Goal: Find specific page/section: Find specific page/section

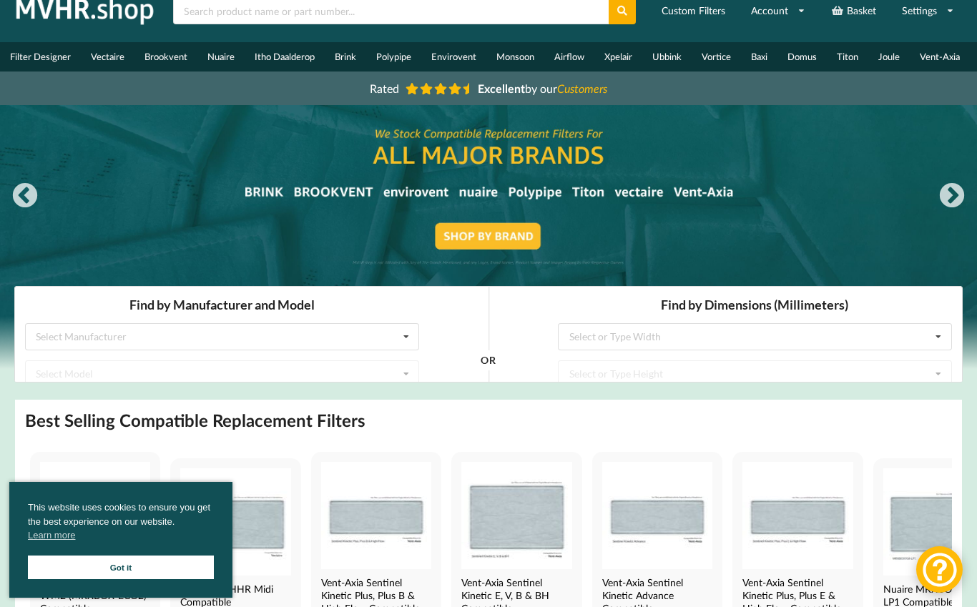
scroll to position [42, 0]
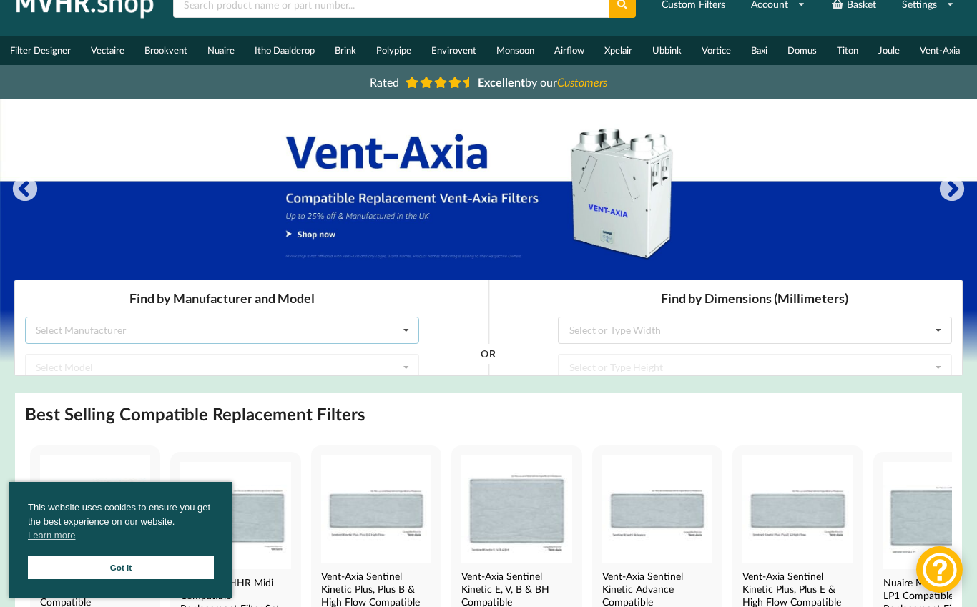
click at [95, 337] on div "Select Manufacturer Airflow Brink Brookvent Domus Envirovent Flakt Heatrae Sadi…" at bounding box center [222, 329] width 394 height 27
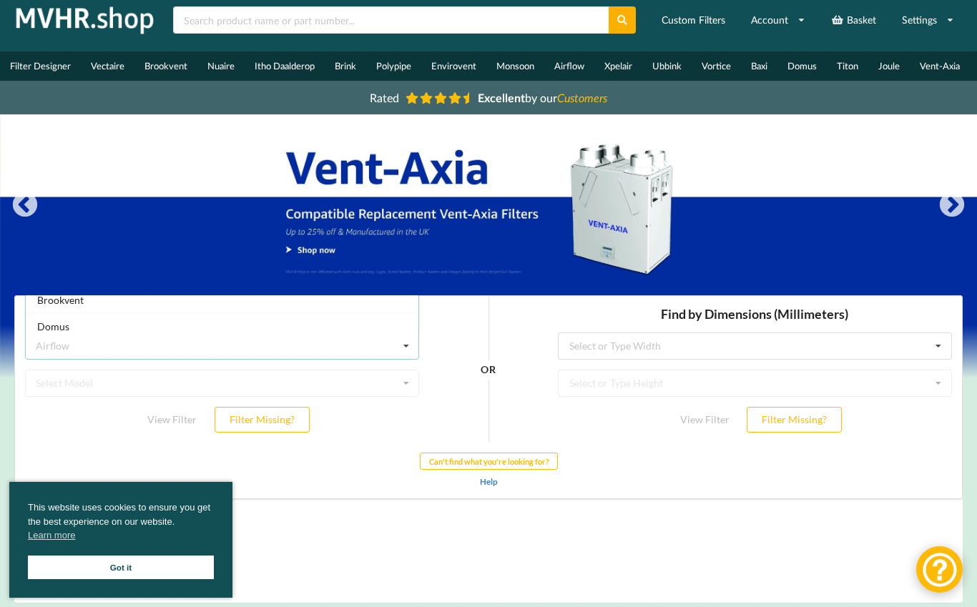
scroll to position [28, 0]
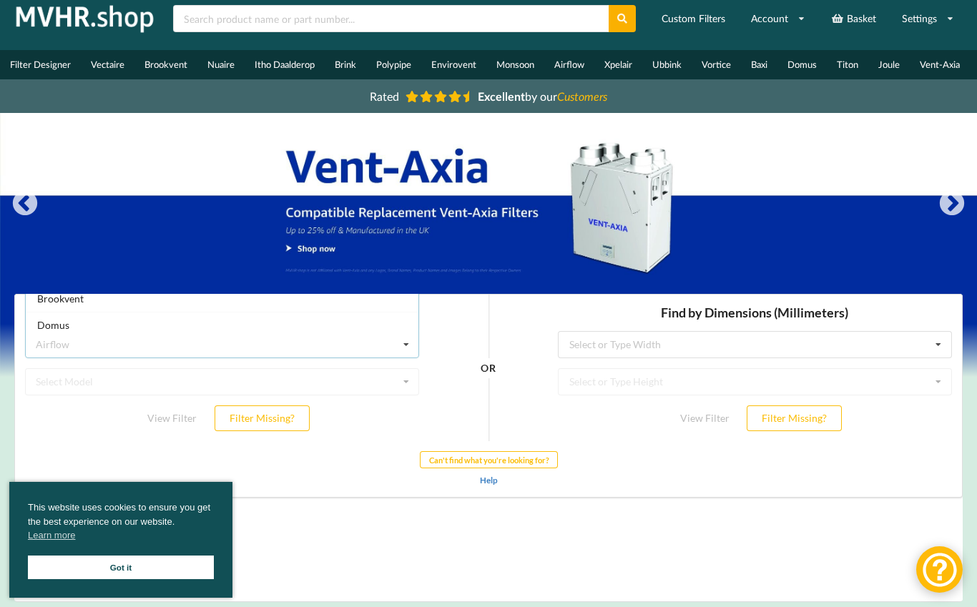
click at [405, 347] on icon at bounding box center [405, 344] width 21 height 26
click at [252, 341] on div "Select Manufacturer Airflow Brink Brookvent Domus Envirovent Flakt Heatrae Sadi…" at bounding box center [222, 343] width 394 height 27
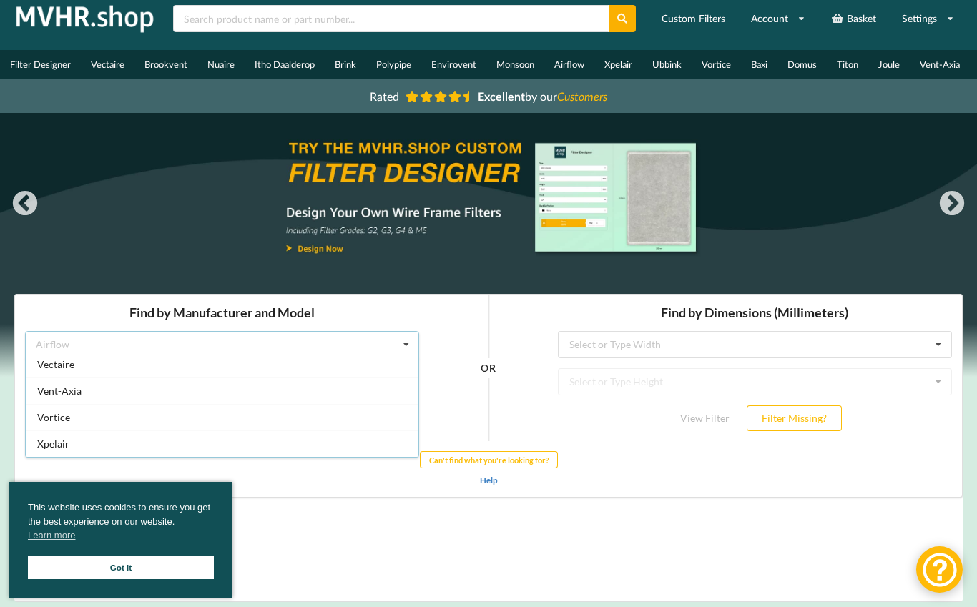
scroll to position [377, 0]
click at [77, 419] on div "Vortice" at bounding box center [222, 416] width 393 height 26
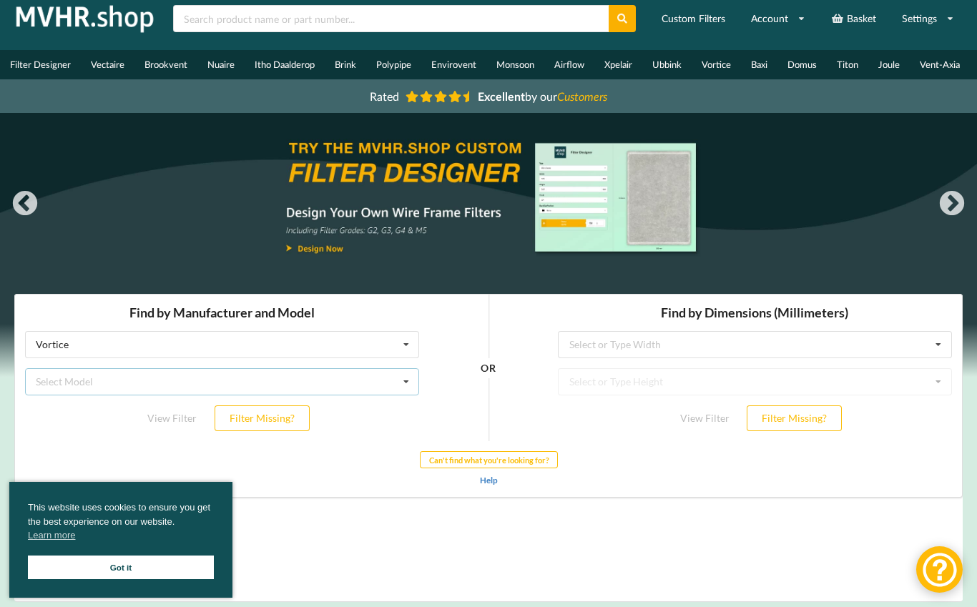
click at [177, 377] on div "Select Model HRU ECO 3 RF Vort EVO HR 200 Vort EVO HR 200 BP Vort HR 350 AVEL" at bounding box center [222, 381] width 394 height 27
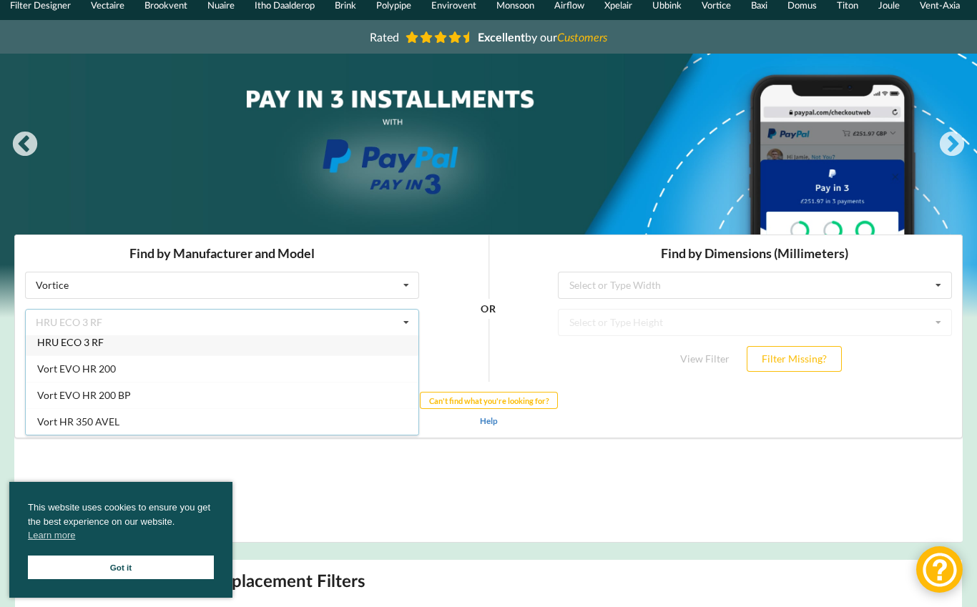
scroll to position [6, 0]
click at [209, 423] on div "Vort HR 350 AVEL" at bounding box center [222, 421] width 393 height 26
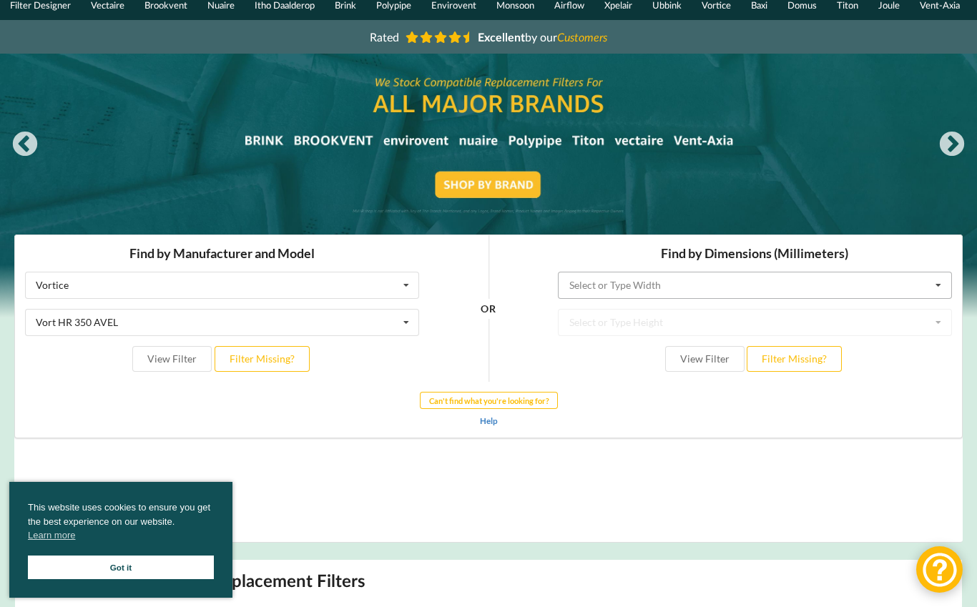
click at [860, 285] on input "text" at bounding box center [755, 285] width 393 height 26
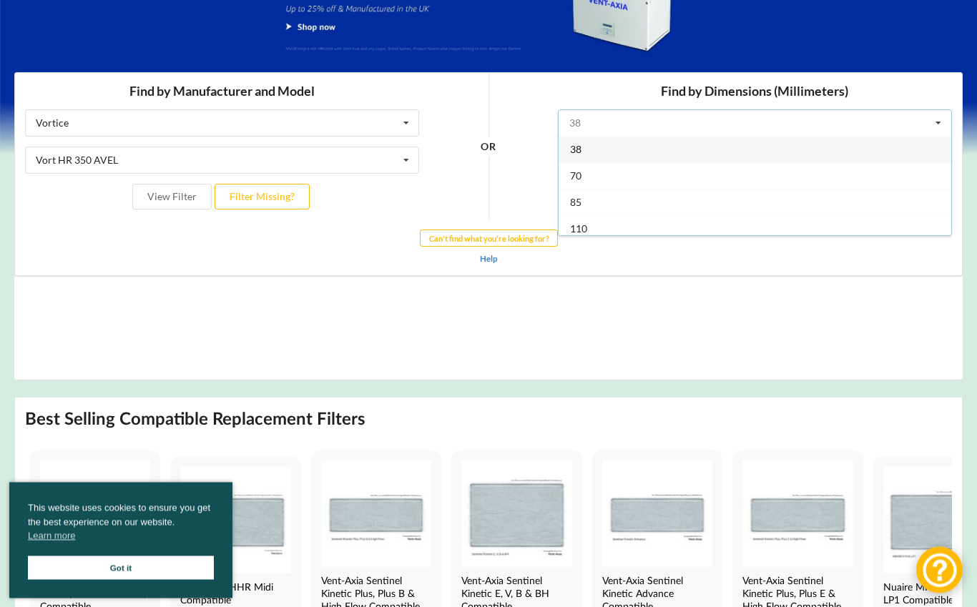
scroll to position [84, 0]
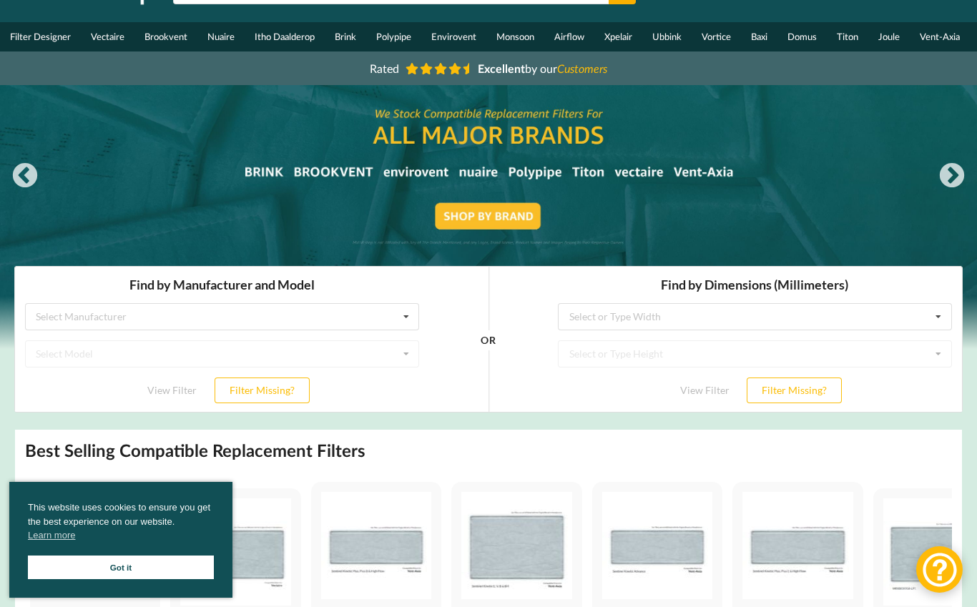
scroll to position [59, 0]
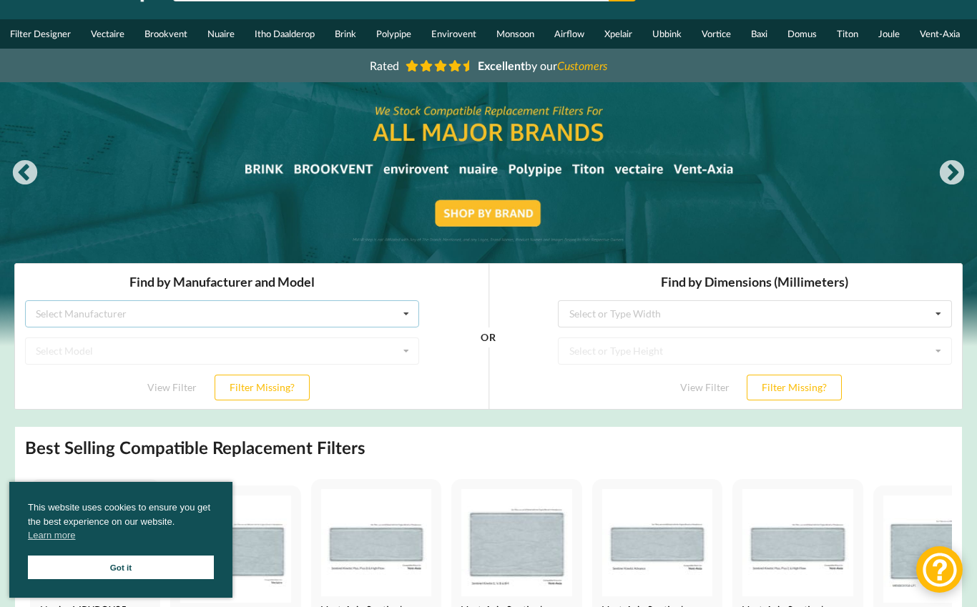
click at [55, 315] on div "Select Manufacturer" at bounding box center [81, 313] width 91 height 10
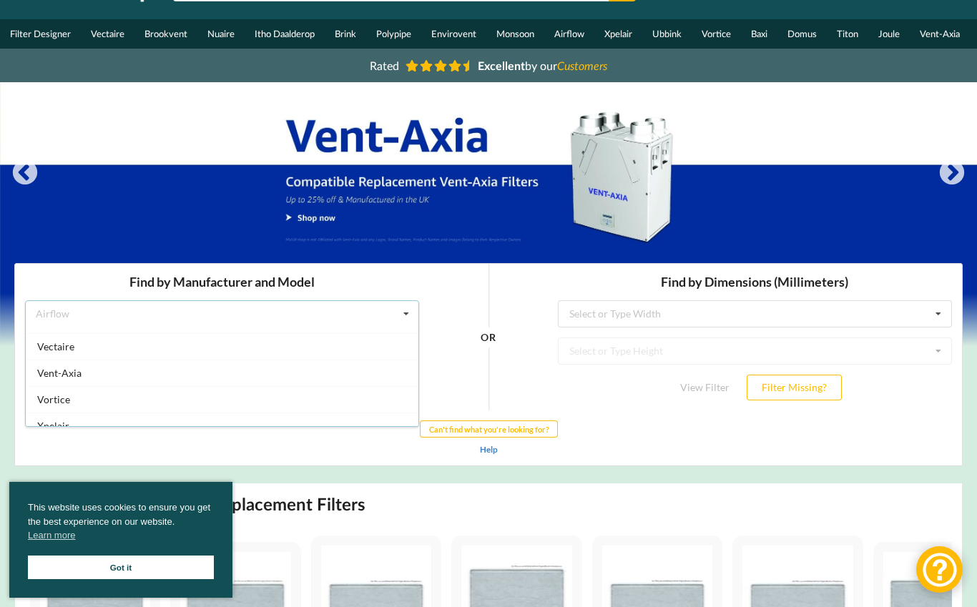
scroll to position [365, 0]
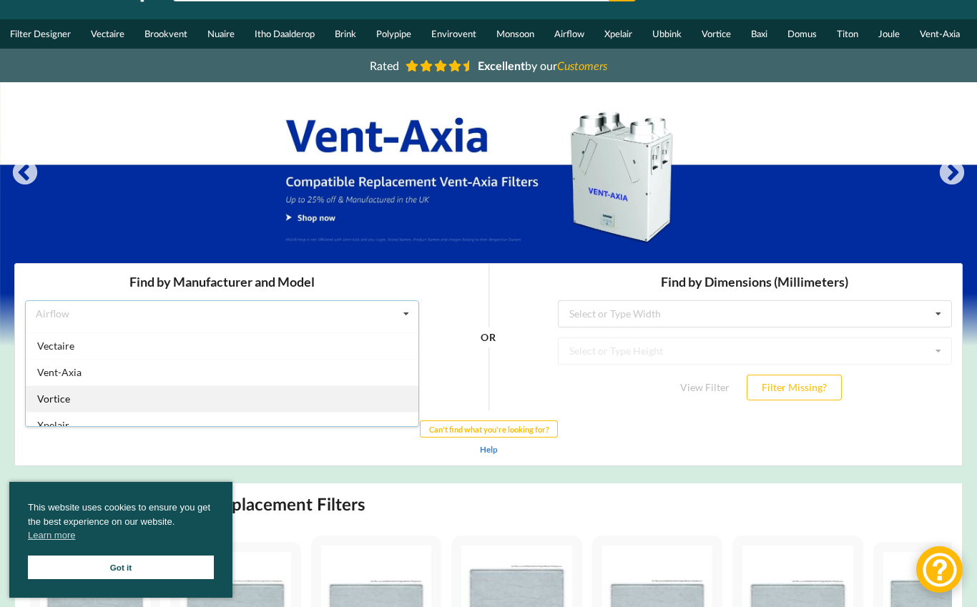
click at [43, 395] on span "Vortice" at bounding box center [53, 398] width 33 height 12
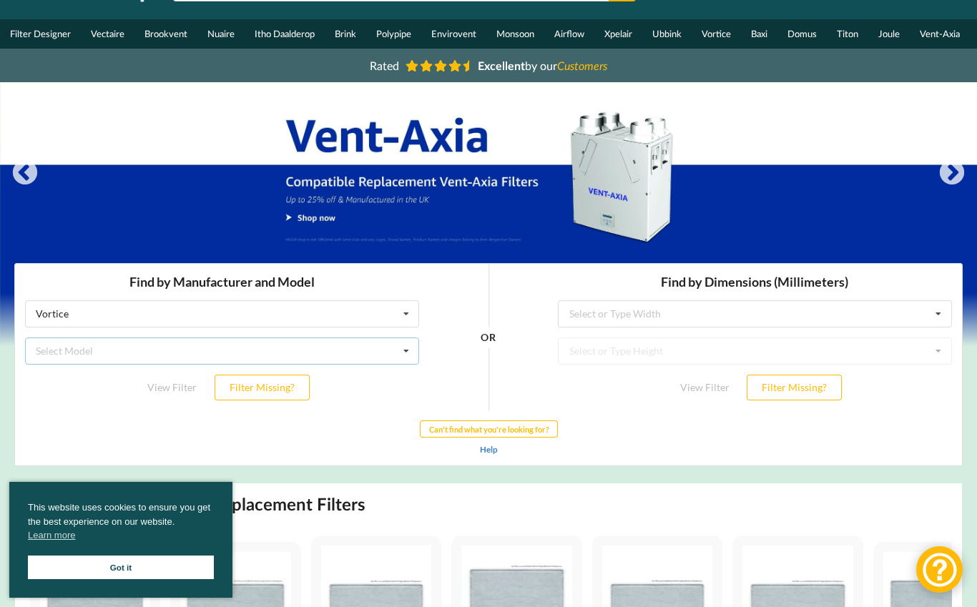
click at [48, 345] on div "Select Model" at bounding box center [64, 350] width 57 height 10
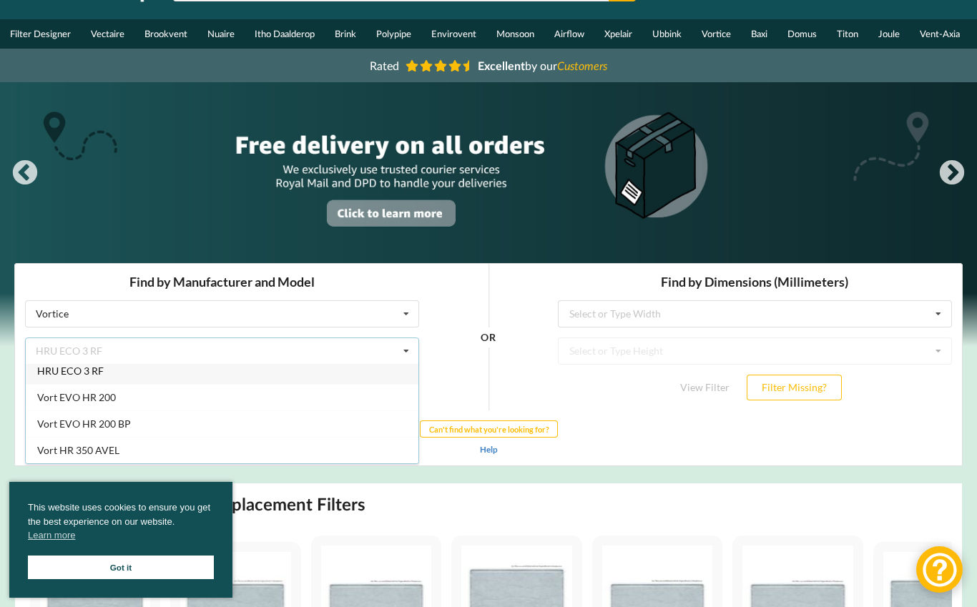
scroll to position [6, 0]
